Goal: Transaction & Acquisition: Purchase product/service

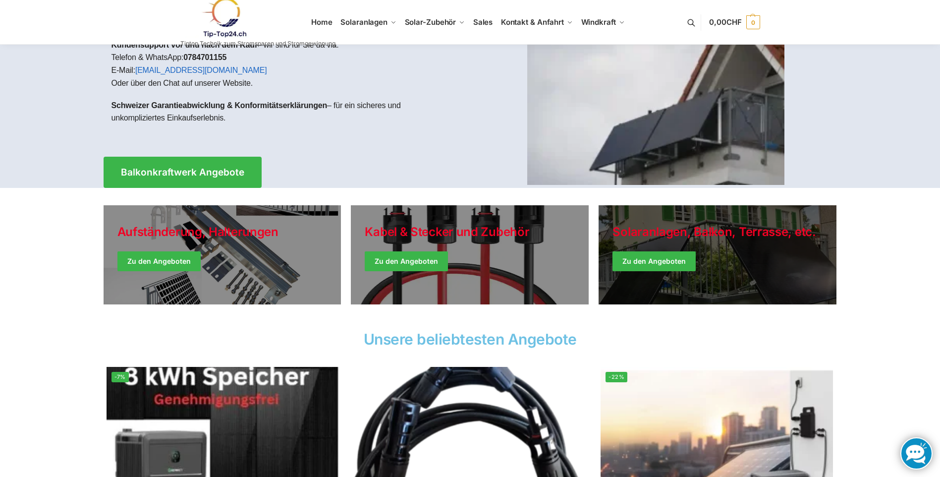
scroll to position [99, 0]
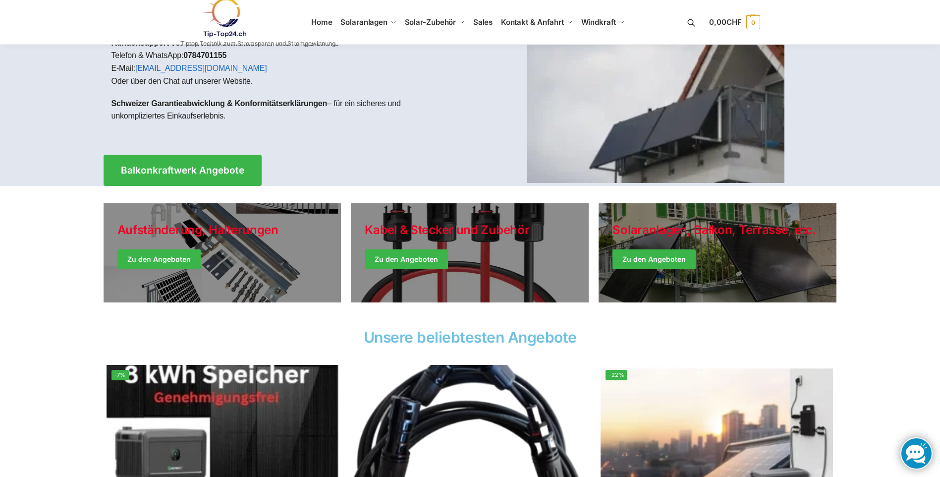
click at [683, 128] on img at bounding box center [655, 80] width 257 height 206
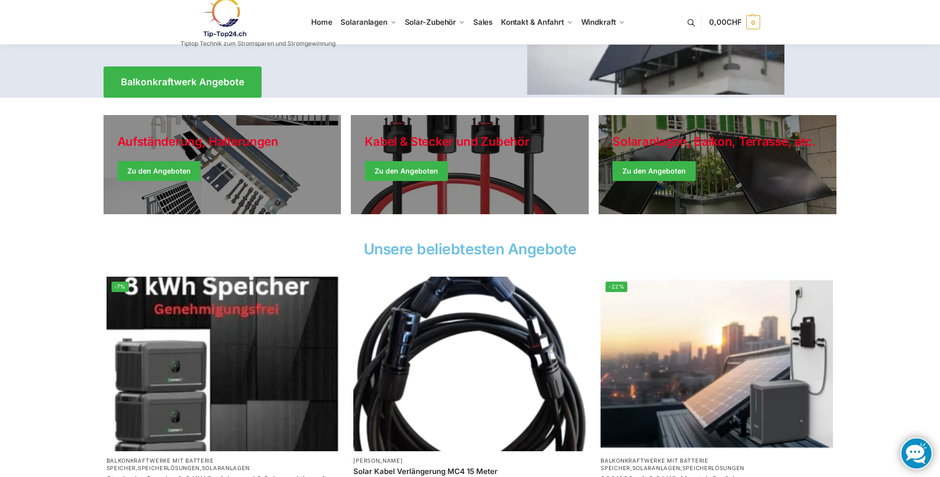
scroll to position [50, 0]
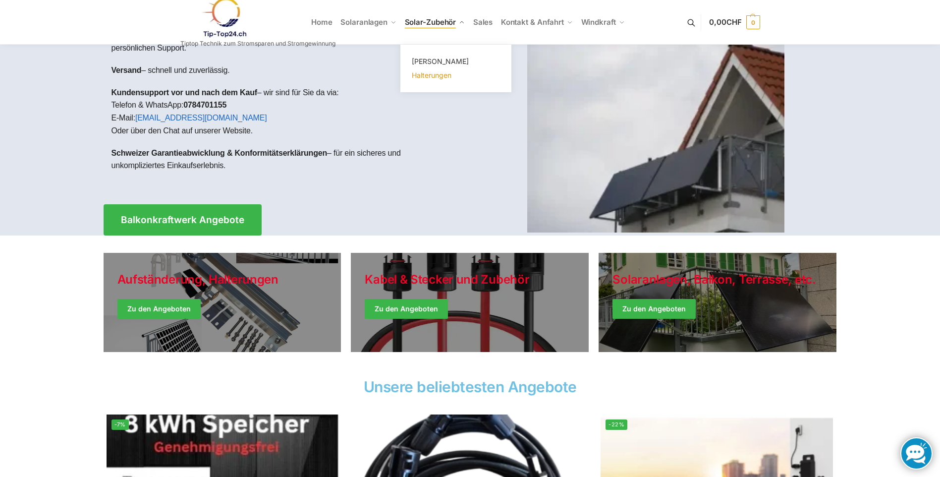
click at [425, 71] on span "Halterungen" at bounding box center [432, 75] width 40 height 8
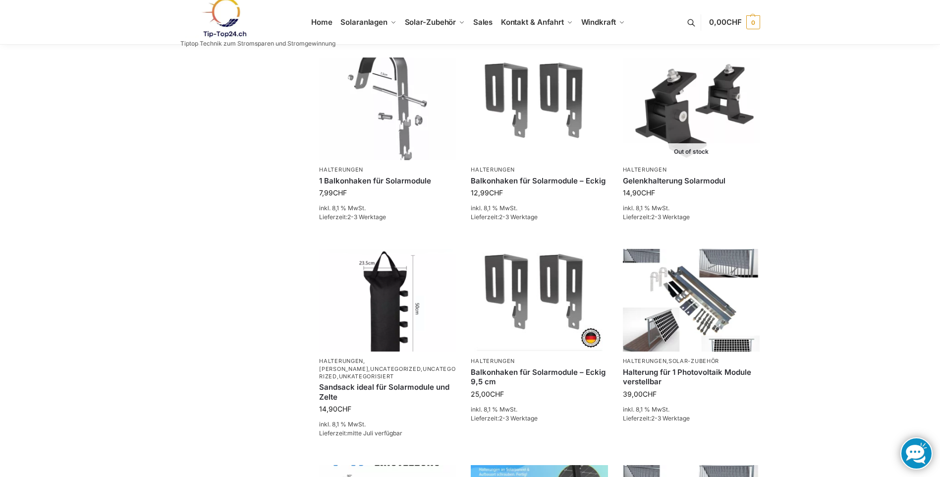
scroll to position [297, 0]
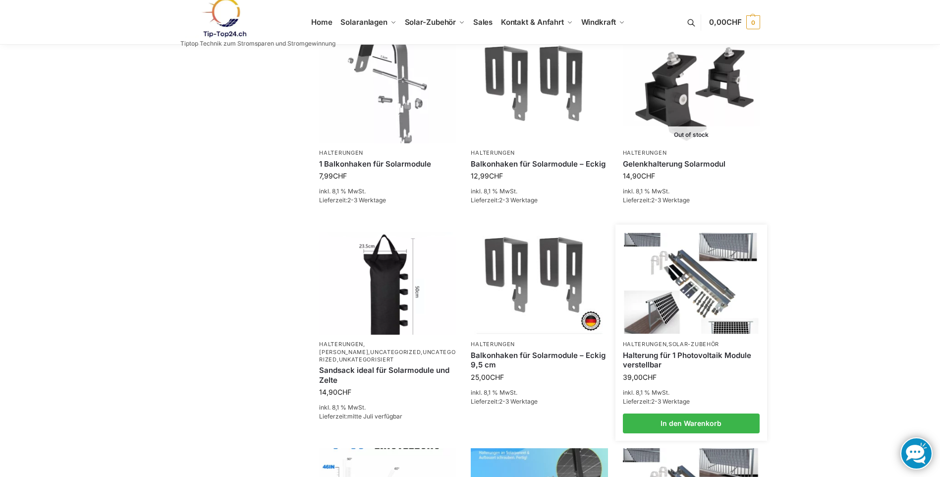
click at [685, 353] on link "Halterung für 1 Photovoltaik Module verstellbar" at bounding box center [691, 359] width 137 height 19
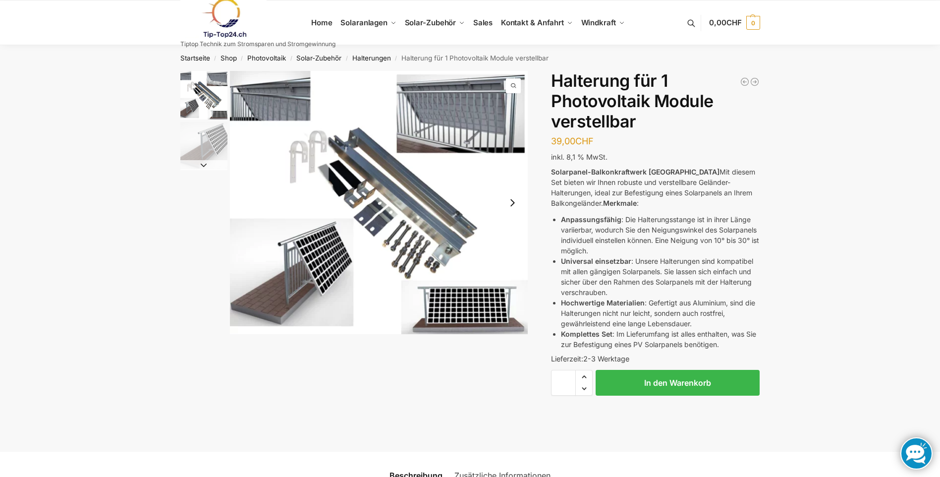
click at [283, 89] on img "1 / 2" at bounding box center [379, 202] width 298 height 263
